Goal: Feedback & Contribution: Submit feedback/report problem

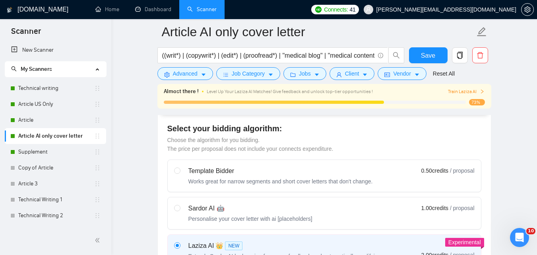
scroll to position [227, 0]
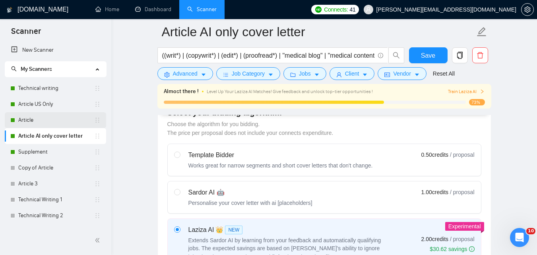
click at [46, 120] on link "Article" at bounding box center [56, 120] width 76 height 16
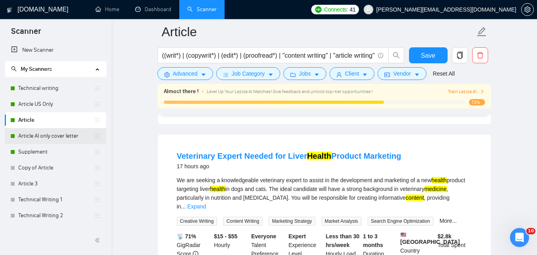
click at [54, 137] on link "Article AI only cover letter" at bounding box center [56, 136] width 76 height 16
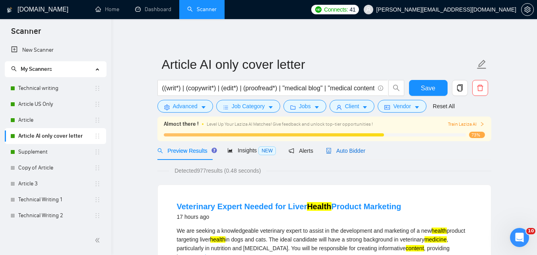
click at [299, 152] on span "Auto Bidder" at bounding box center [345, 150] width 39 height 6
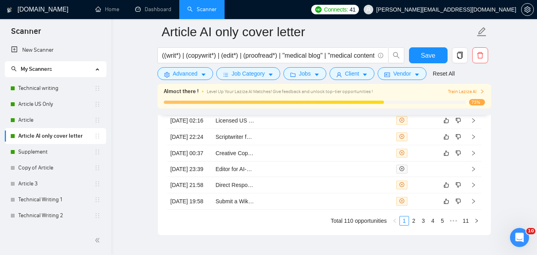
scroll to position [2042, 0]
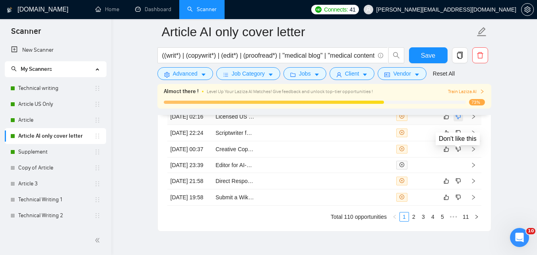
click at [299, 120] on icon "dislike" at bounding box center [458, 116] width 6 height 6
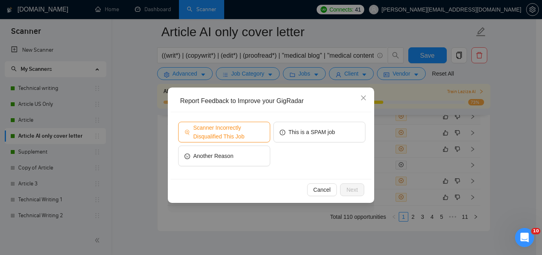
click at [243, 137] on span "Scanner Incorrectly Disqualified This Job" at bounding box center [228, 131] width 71 height 17
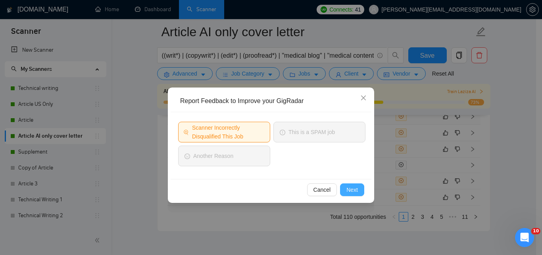
click at [299, 187] on span "Next" at bounding box center [353, 189] width 12 height 9
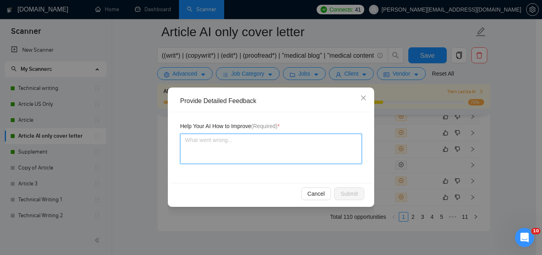
click at [257, 158] on textarea at bounding box center [271, 148] width 182 height 30
paste textarea "We should have applied for this. We have a licensed pharmacist."
type textarea "We should have applied for this. We have a licensed pharmacist."
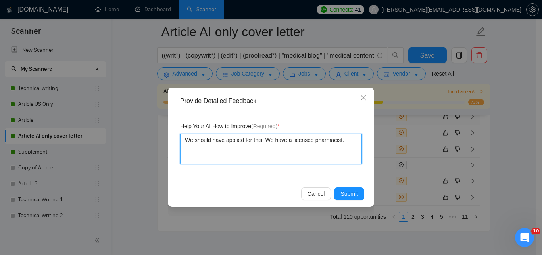
click at [193, 141] on textarea "We should have applied for this. We have a licensed pharmacist." at bounding box center [271, 148] width 182 height 30
type textarea "W should have applied for this. We have a licensed pharmacist."
type textarea "should have applied for this. We have a licensed pharmacist."
type textarea "W should have applied for this. We have a licensed pharmacist."
type textarea "We should have applied for this. We have a licensed pharmacist."
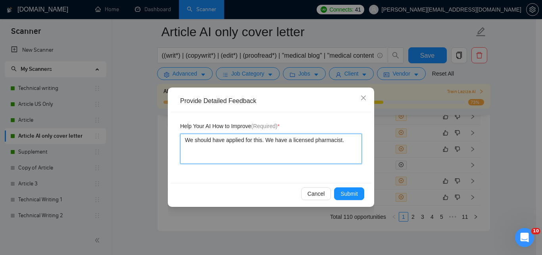
type textarea "W should have applied for this. We have a licensed pharmacist."
type textarea "should have applied for this. We have a licensed pharmacist."
type textarea "I should have applied for this. We have a licensed pharmacist."
type textarea "It should have applied for this. We have a licensed pharmacist."
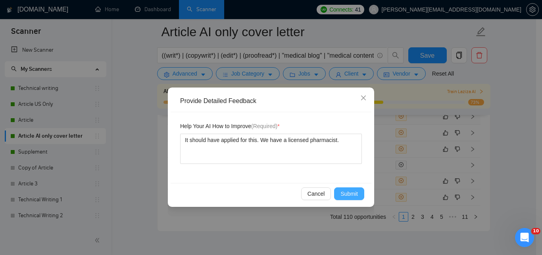
click at [299, 193] on span "Submit" at bounding box center [349, 193] width 17 height 9
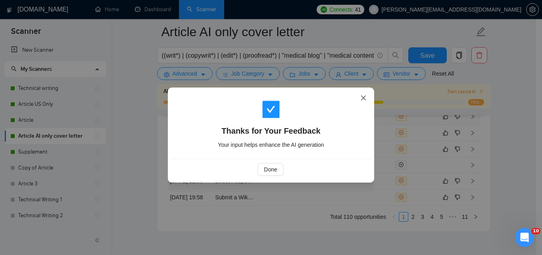
click at [299, 98] on icon "close" at bounding box center [364, 98] width 6 height 6
